Goal: Task Accomplishment & Management: Use online tool/utility

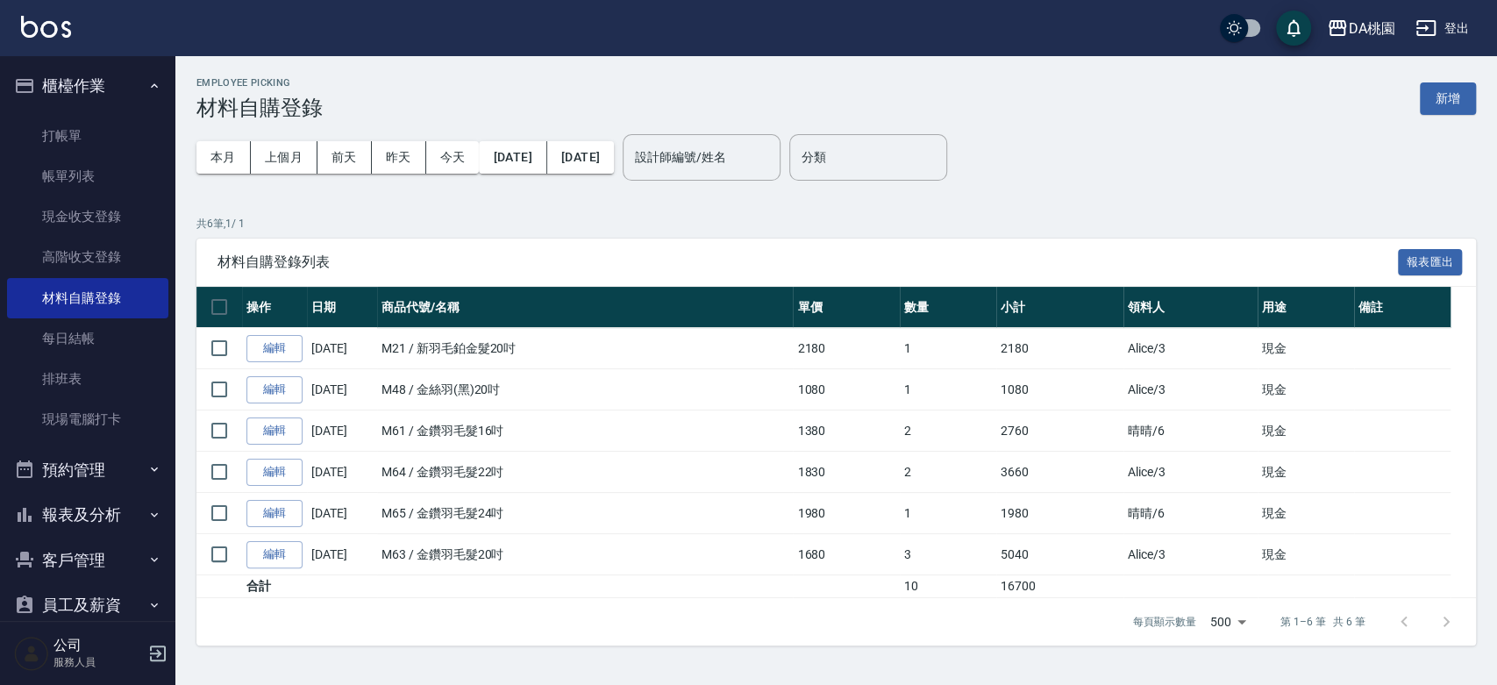
click at [52, 141] on link "打帳單" at bounding box center [87, 136] width 161 height 40
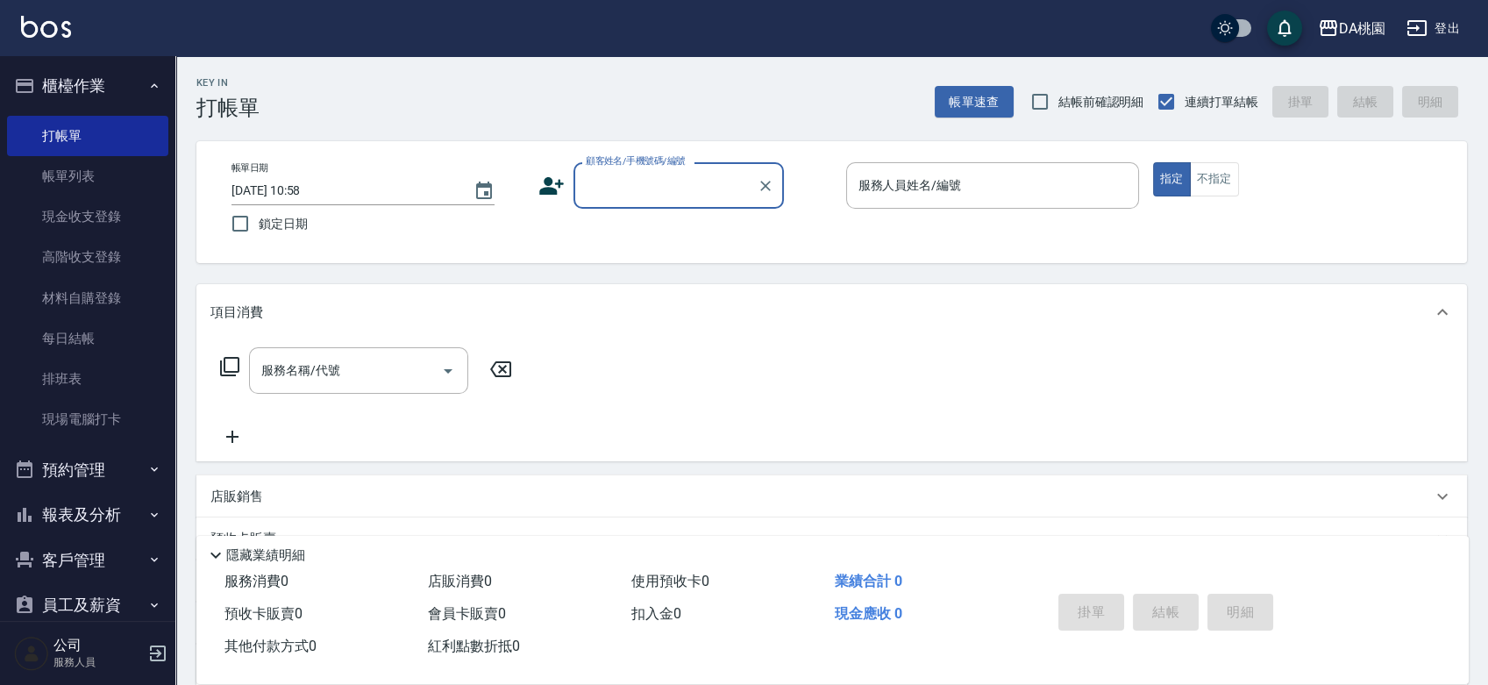
click at [800, 272] on div "Key In 打帳單 帳單速查 結帳前確認明細 連續打單結帳 掛單 結帳 明細 帳單日期 [DATE] 10:58 鎖定日期 顧客姓名/手機號碼/編號 顧客姓…" at bounding box center [831, 495] width 1312 height 879
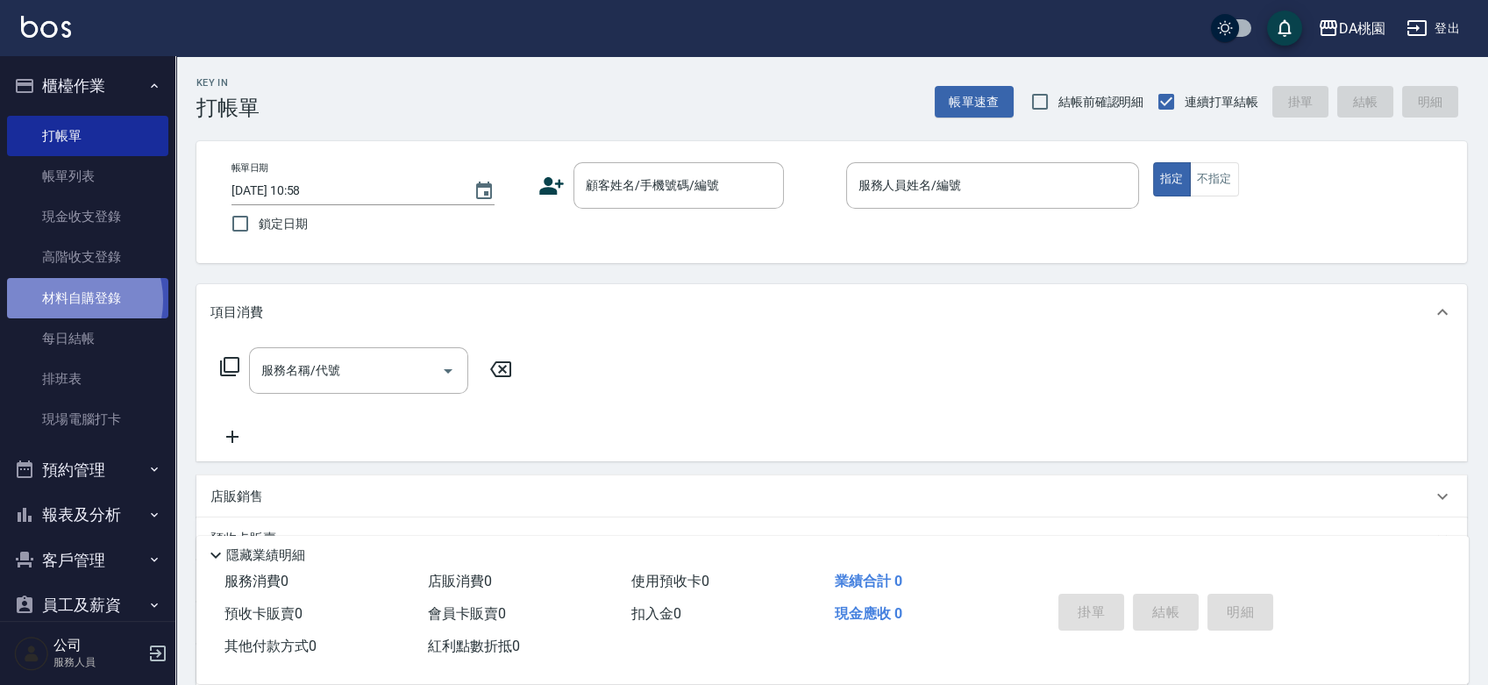
click at [70, 300] on link "材料自購登錄" at bounding box center [87, 298] width 161 height 40
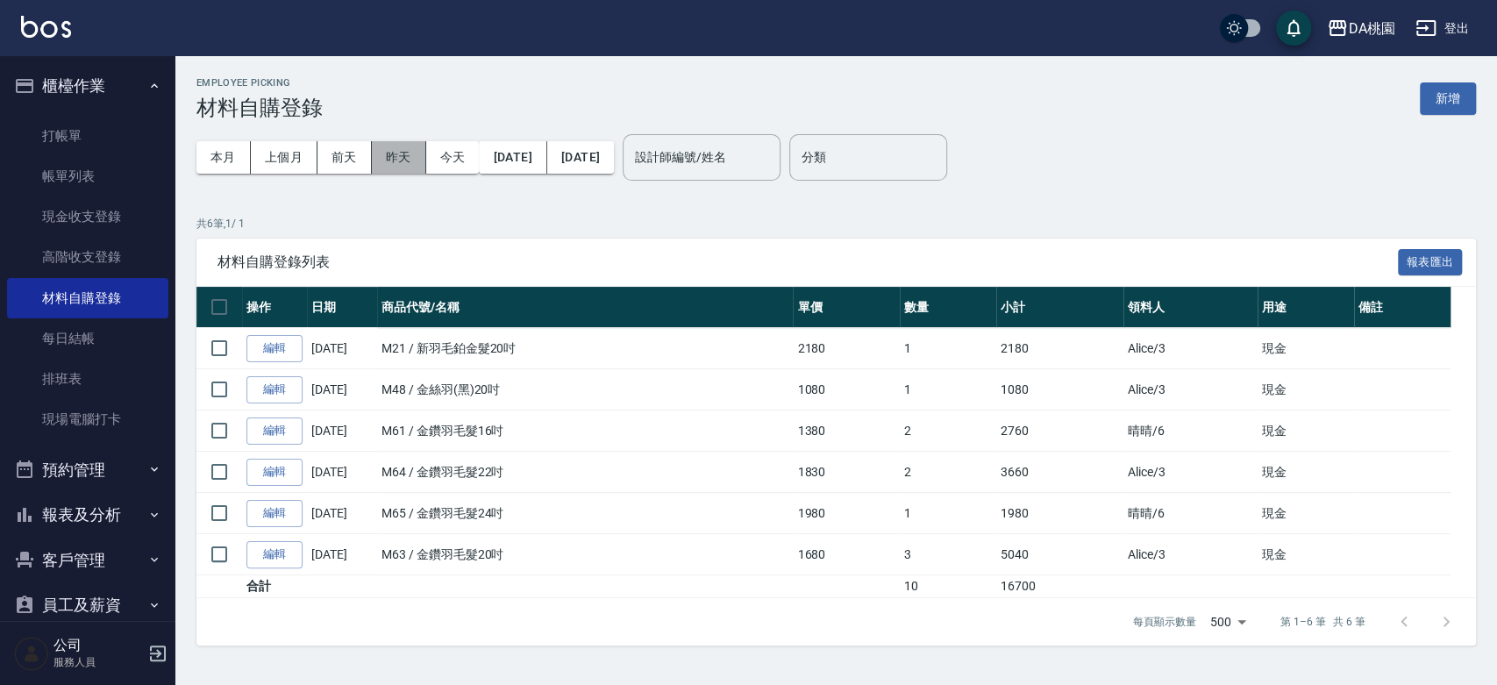
click at [392, 153] on button "昨天" at bounding box center [399, 157] width 54 height 32
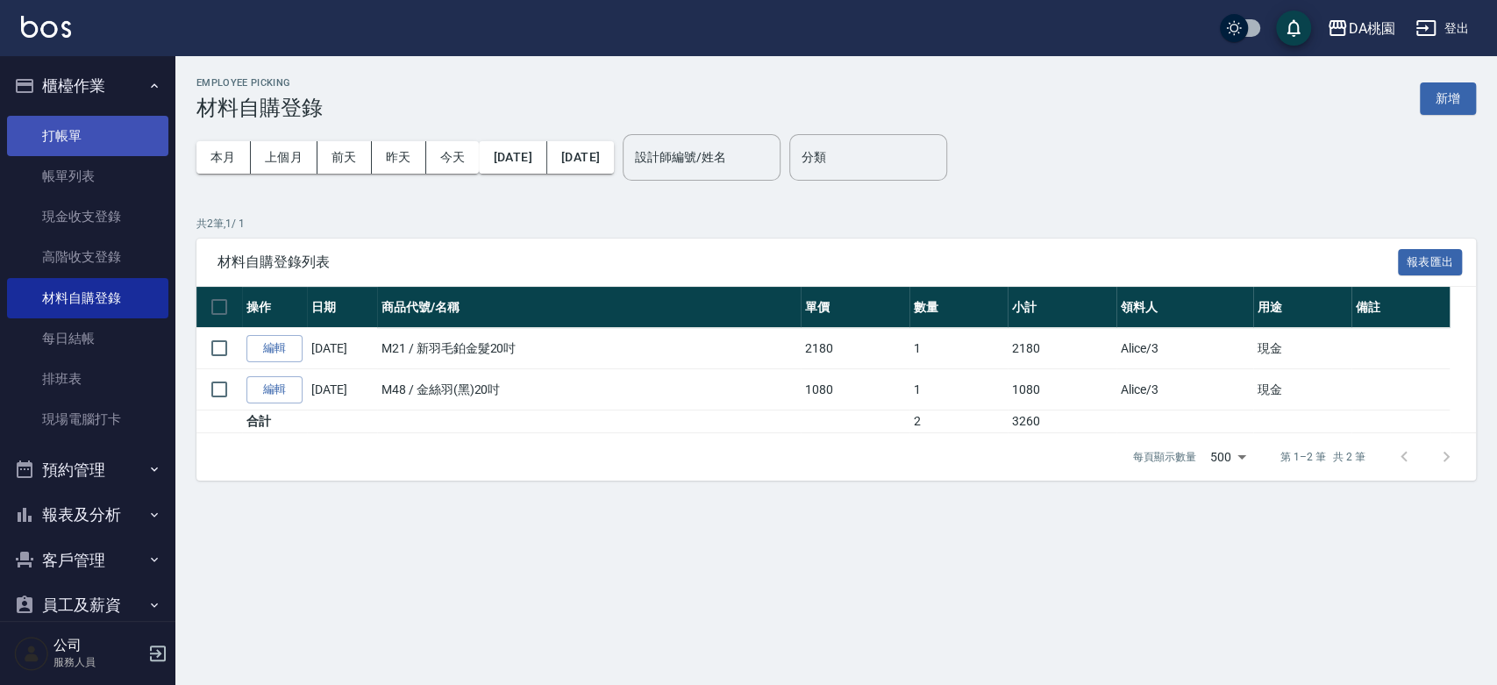
click at [80, 139] on link "打帳單" at bounding box center [87, 136] width 161 height 40
